Goal: Transaction & Acquisition: Subscribe to service/newsletter

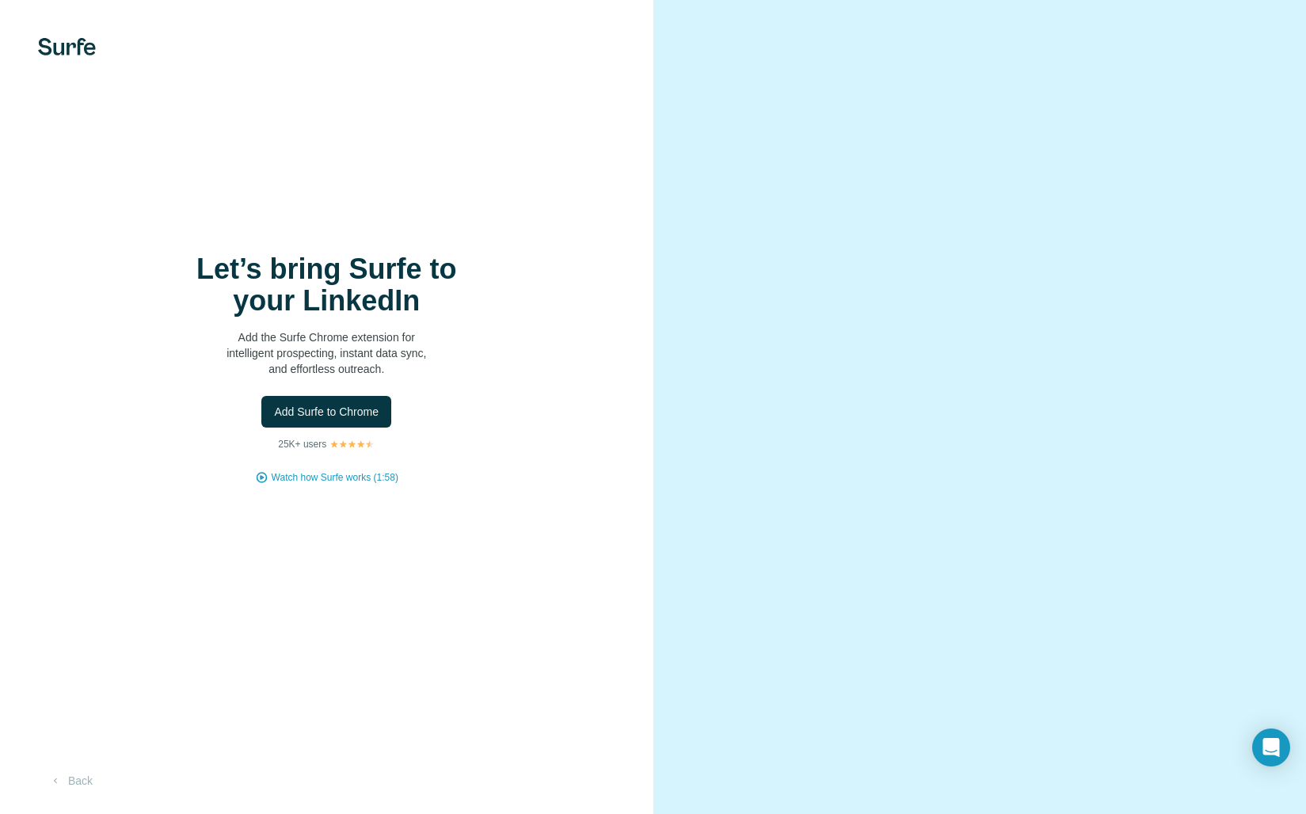
click at [1188, 266] on video at bounding box center [980, 407] width 565 height 282
click at [326, 482] on span "Watch how Surfe works (1:58)" at bounding box center [335, 477] width 127 height 14
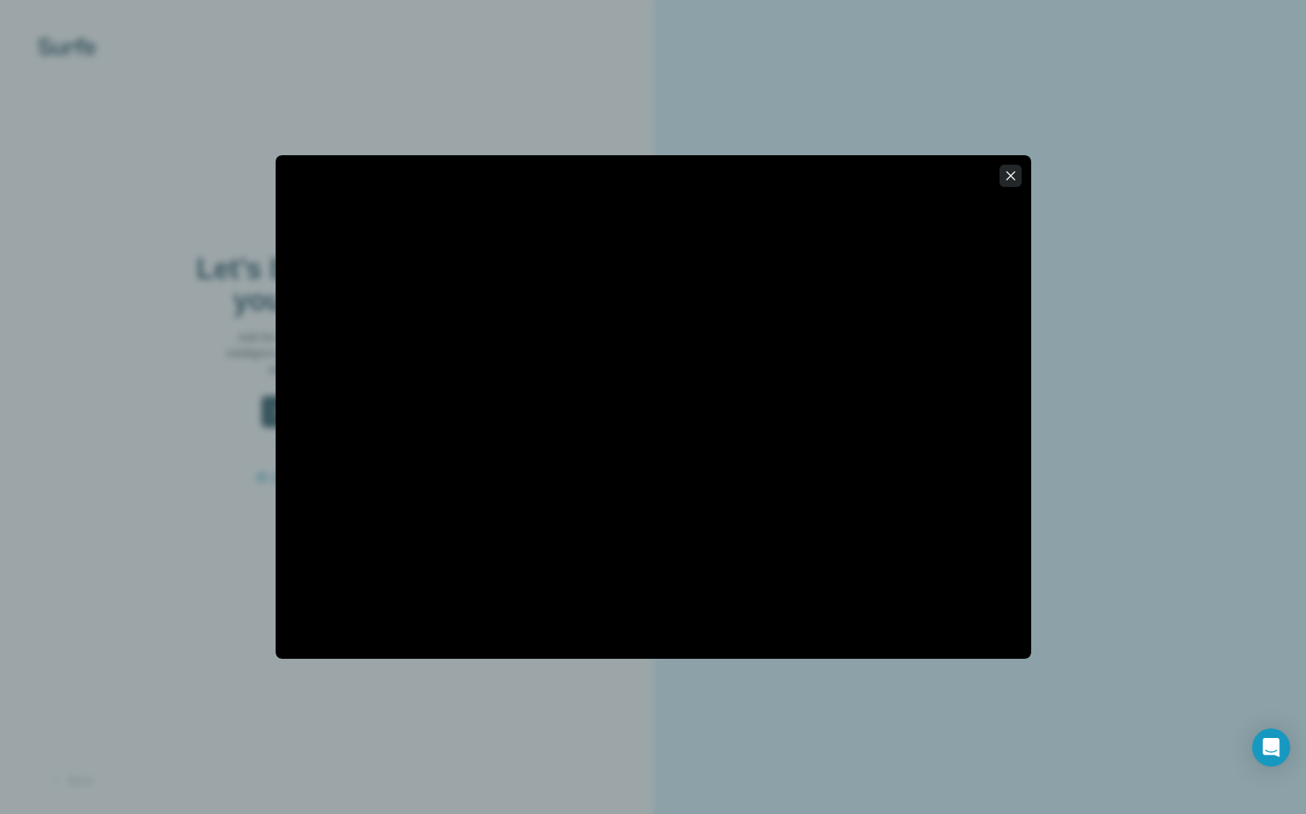
click at [1010, 166] on button "button" at bounding box center [1010, 176] width 22 height 22
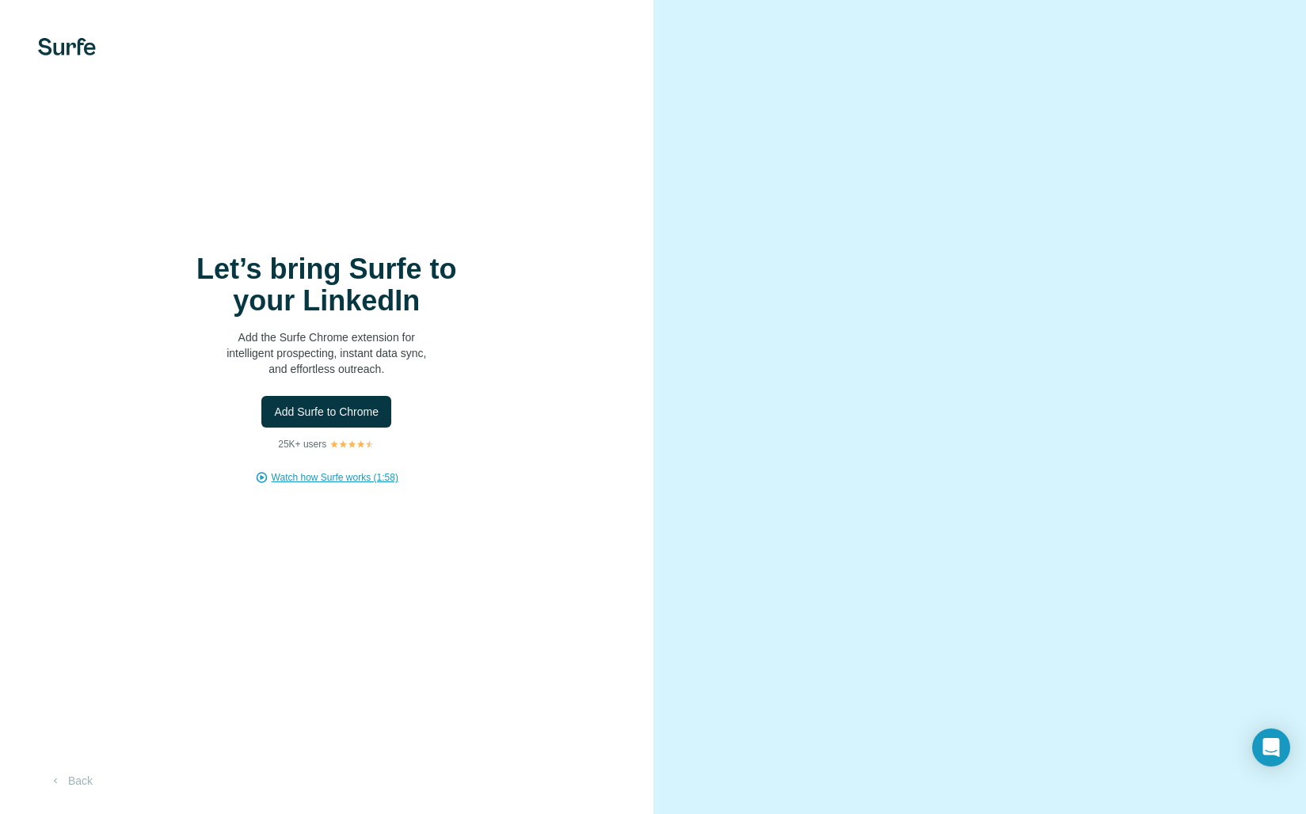
click at [945, 548] on video at bounding box center [980, 407] width 565 height 282
click at [1018, 548] on video at bounding box center [980, 407] width 565 height 282
click at [1105, 266] on video at bounding box center [980, 407] width 565 height 282
click at [64, 47] on img at bounding box center [67, 46] width 58 height 17
click at [635, 120] on div "Let’s bring Surfe to your LinkedIn Add the Surfe Chrome extension for intellige…" at bounding box center [326, 407] width 653 height 814
